Goal: Entertainment & Leisure: Consume media (video, audio)

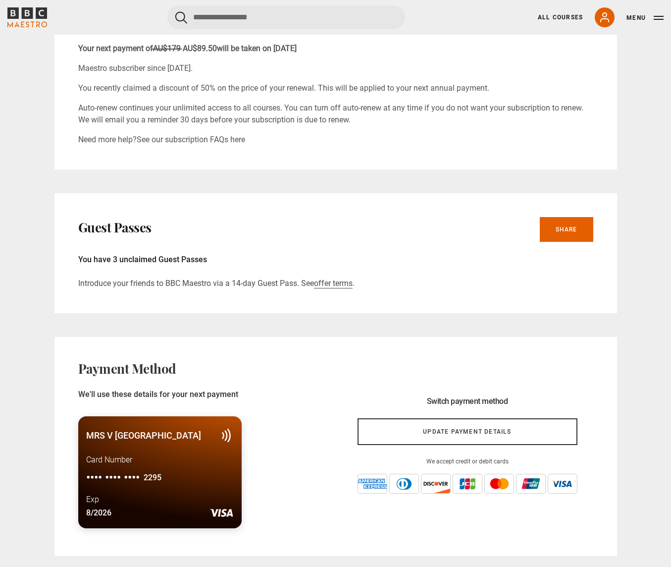
scroll to position [627, 0]
click at [574, 225] on link "Share" at bounding box center [567, 229] width 54 height 25
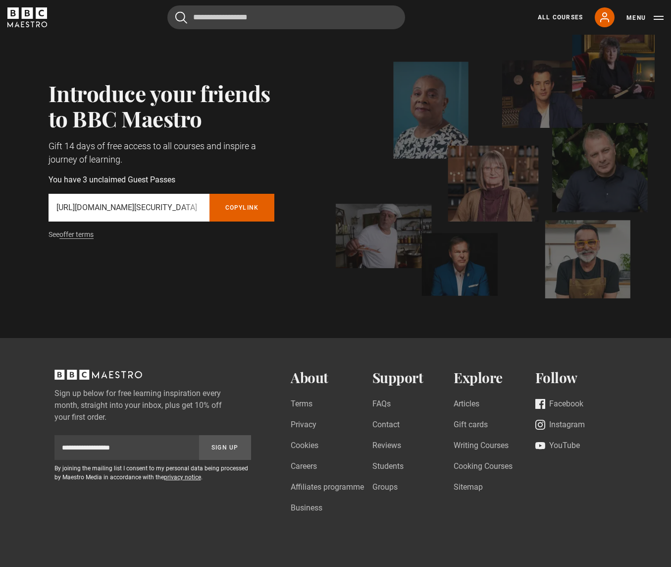
scroll to position [46, 0]
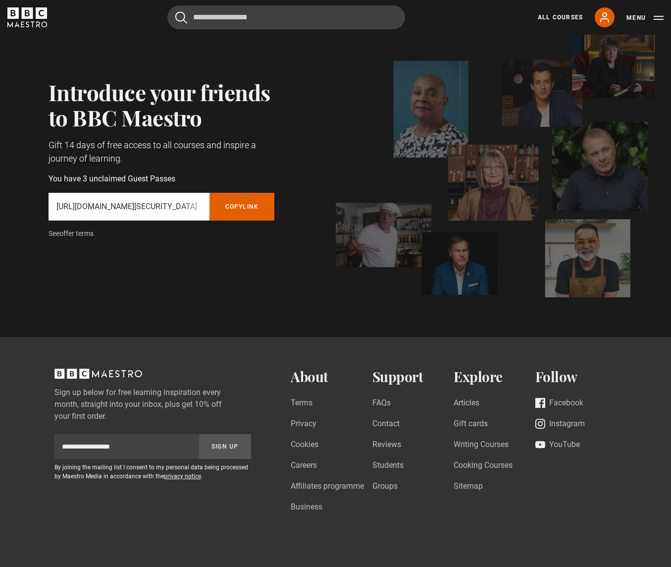
click at [80, 233] on link "offer terms" at bounding box center [76, 233] width 34 height 8
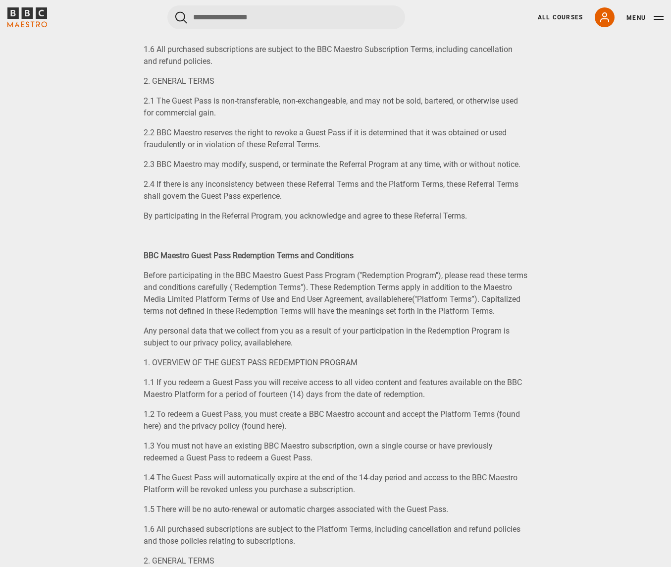
scroll to position [597, 0]
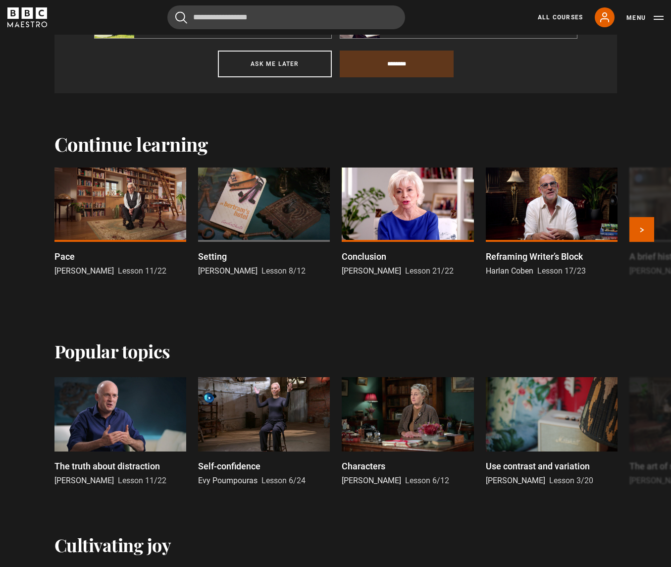
scroll to position [545, 0]
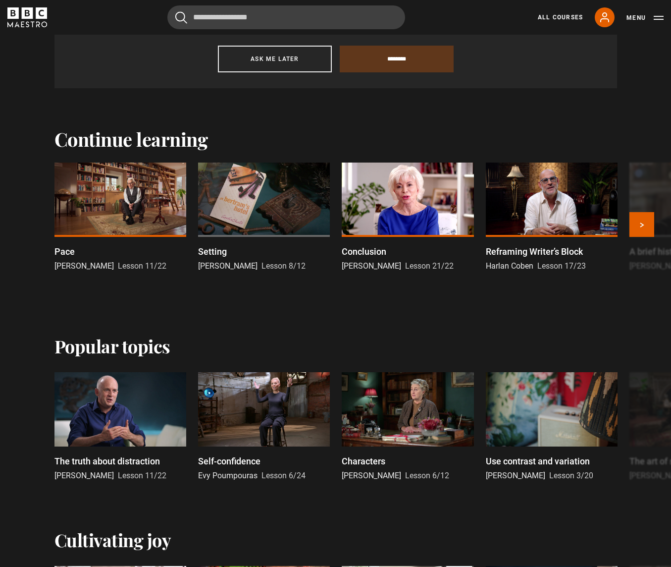
click at [141, 203] on div at bounding box center [121, 200] width 132 height 74
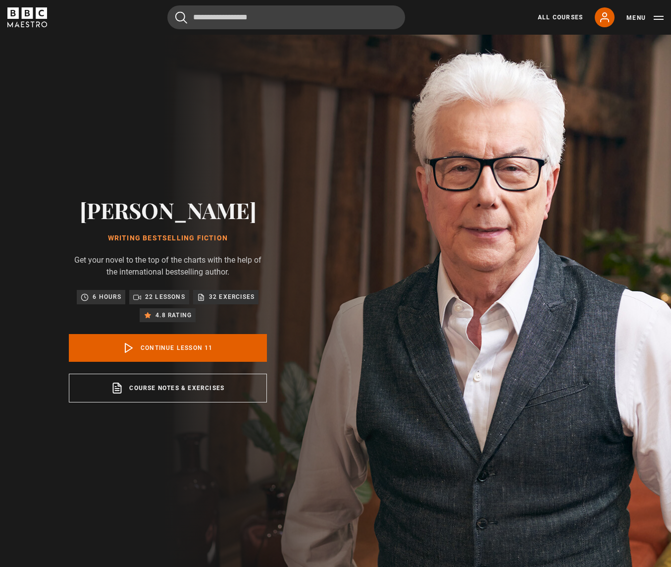
drag, startPoint x: 197, startPoint y: 348, endPoint x: 217, endPoint y: 334, distance: 24.5
click at [197, 348] on link "Continue lesson 11" at bounding box center [168, 348] width 198 height 28
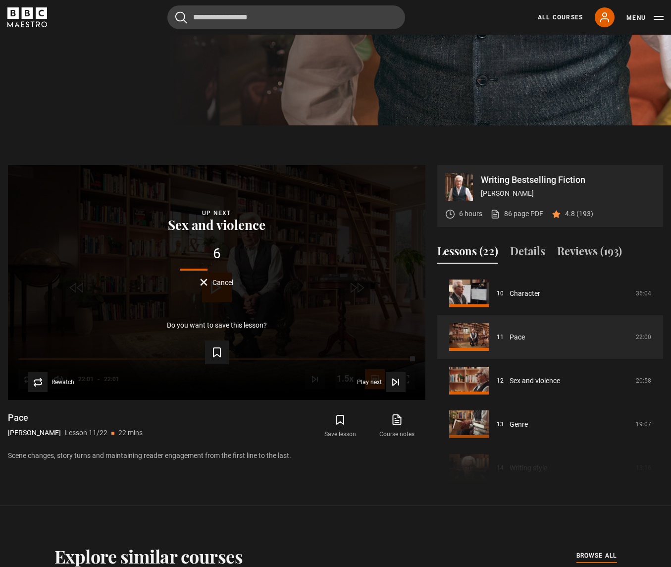
scroll to position [446, 0]
